Goal: Task Accomplishment & Management: Complete application form

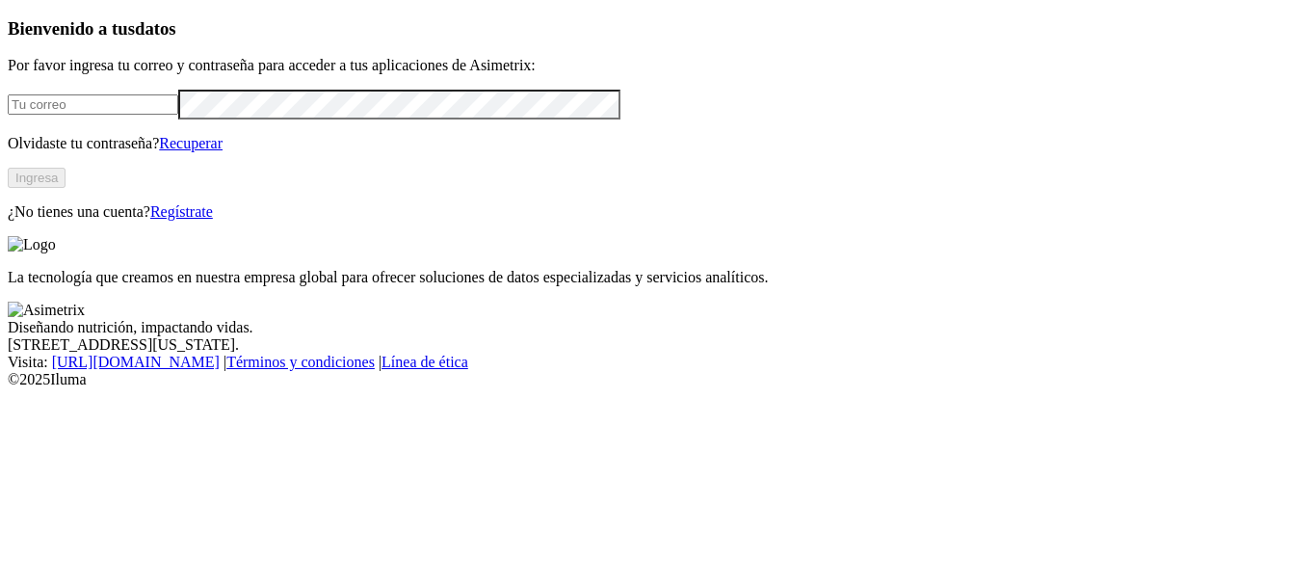
type input "[PERSON_NAME][EMAIL_ADDRESS][PERSON_NAME][DOMAIN_NAME]"
click at [66, 188] on button "Ingresa" at bounding box center [37, 178] width 58 height 20
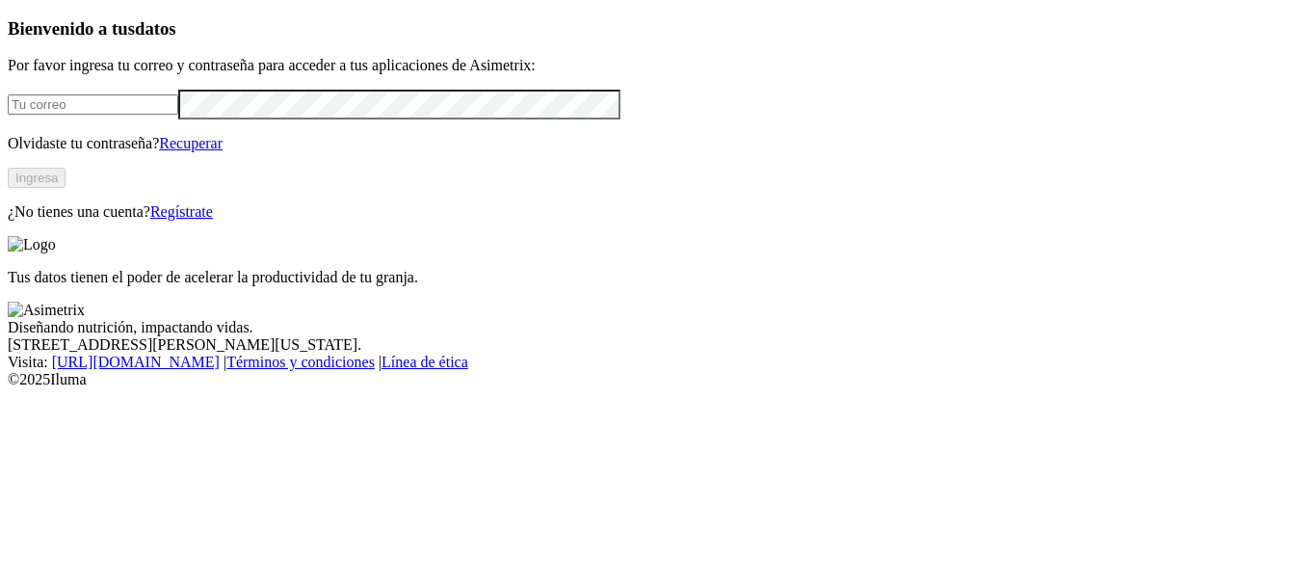
type input "[PERSON_NAME][EMAIL_ADDRESS][PERSON_NAME][DOMAIN_NAME]"
click at [213, 220] on link "Regístrate" at bounding box center [181, 211] width 63 height 16
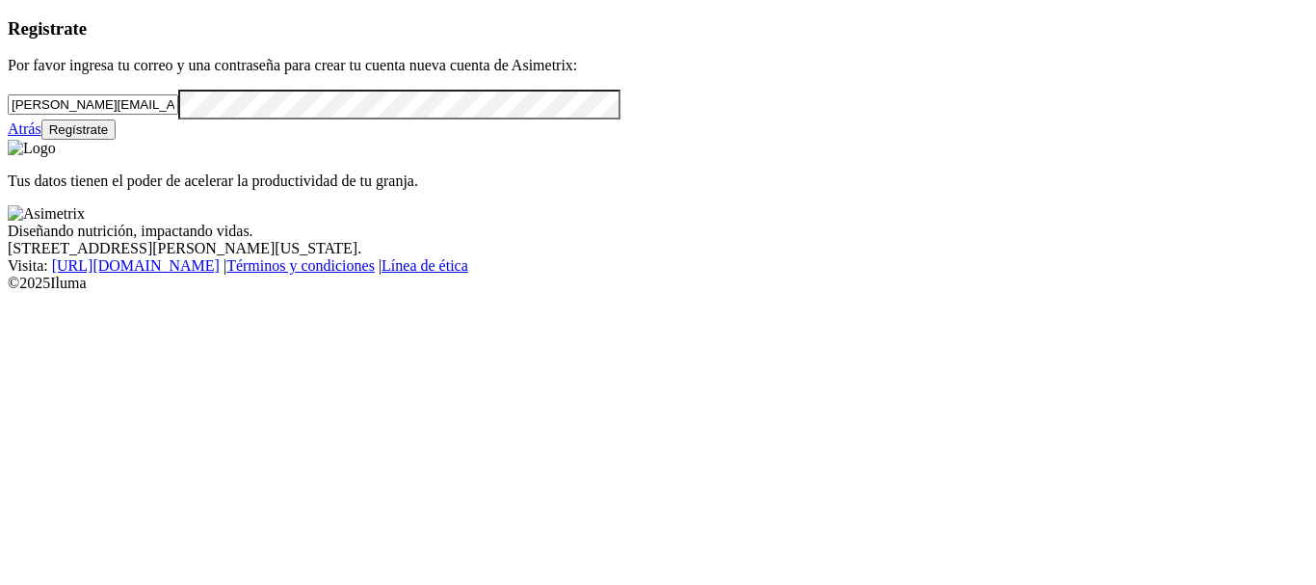
click at [21, 141] on div "Registrate Por favor ingresa tu correo y una contraseña para crear tu cuenta nu…" at bounding box center [658, 79] width 1301 height 122
drag, startPoint x: 251, startPoint y: 138, endPoint x: 0, endPoint y: 154, distance: 251.1
click at [8, 141] on div "Registrate Por favor ingresa tu correo y una contraseña para crear tu cuenta nu…" at bounding box center [658, 79] width 1301 height 122
paste input "[PERSON_NAME][EMAIL_ADDRESS][DOMAIN_NAME]"
click at [55, 141] on div "Registrate Por favor ingresa tu correo y una contraseña para crear tu cuenta nu…" at bounding box center [658, 79] width 1301 height 122
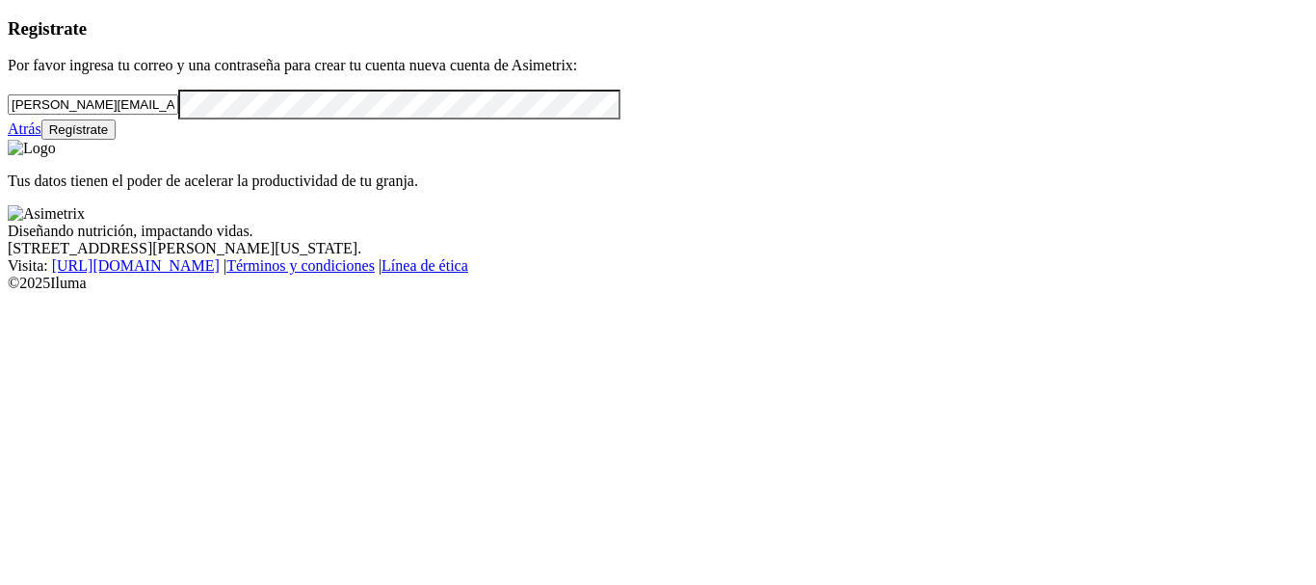
click at [117, 140] on button "Regístrate" at bounding box center [78, 130] width 75 height 20
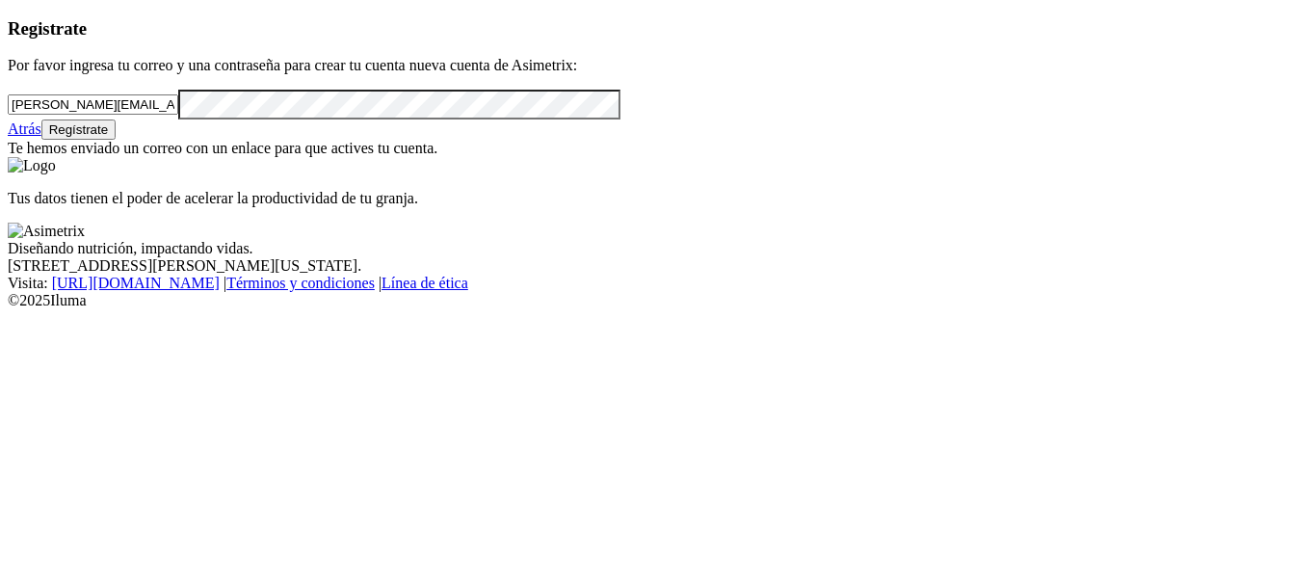
drag, startPoint x: 258, startPoint y: 134, endPoint x: 34, endPoint y: 150, distance: 225.1
click at [36, 150] on div "Registrate Por favor ingresa tu correo y una contraseña para crear tu cuenta nu…" at bounding box center [658, 88] width 1301 height 140
paste input "[PERSON_NAME].[PERSON_NAME]"
click at [117, 140] on button "Regístrate" at bounding box center [78, 130] width 75 height 20
drag, startPoint x: 297, startPoint y: 128, endPoint x: 32, endPoint y: 136, distance: 265.1
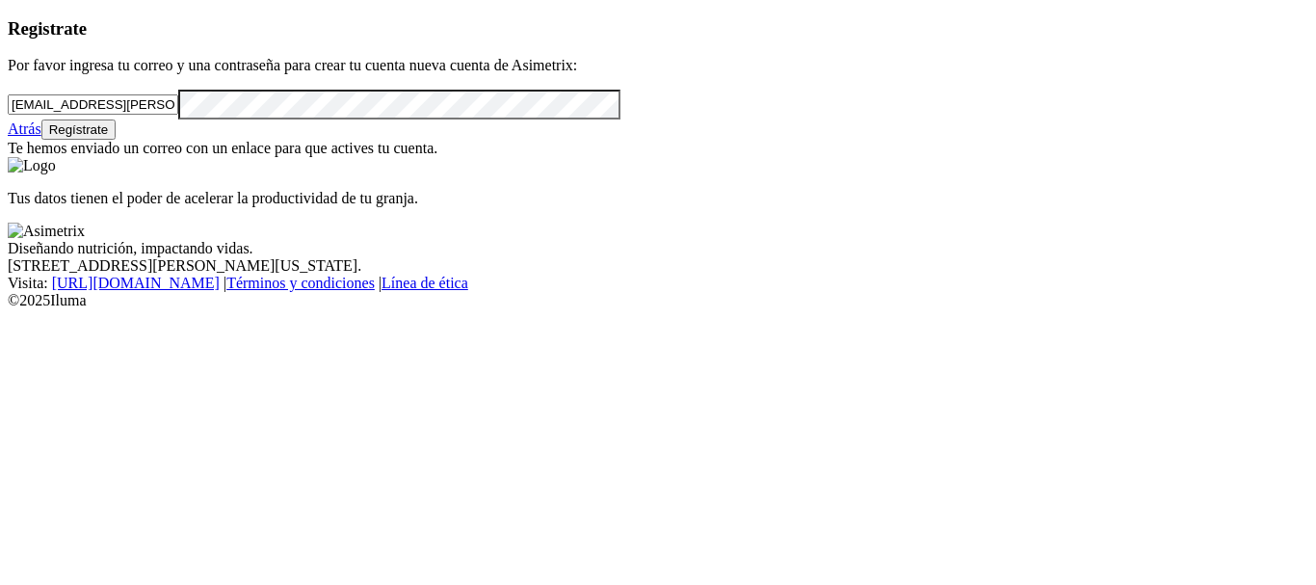
click at [32, 136] on div "Registrate Por favor ingresa tu correo y una contraseña para crear tu cuenta nu…" at bounding box center [658, 88] width 1301 height 140
paste input "laboratorio.calidad-norte"
type input "[EMAIL_ADDRESS][DOMAIN_NAME]"
click at [117, 140] on button "Regístrate" at bounding box center [78, 130] width 75 height 20
